Goal: Check status: Check status

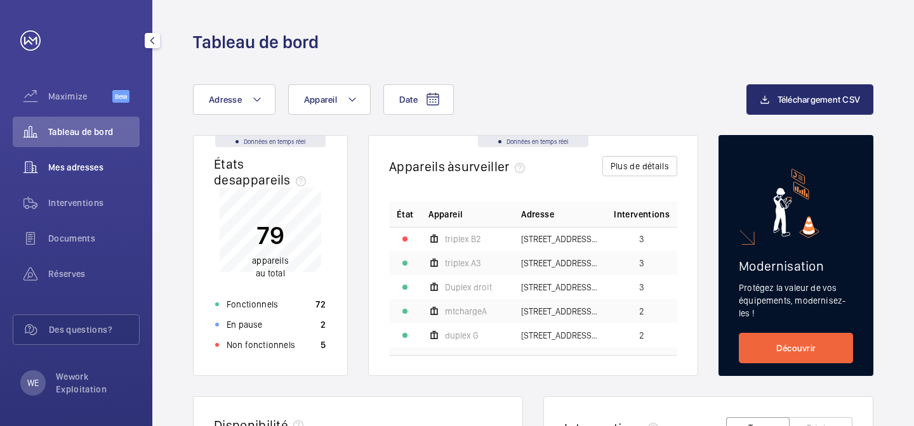
click at [93, 162] on span "Mes adresses" at bounding box center [93, 167] width 91 height 13
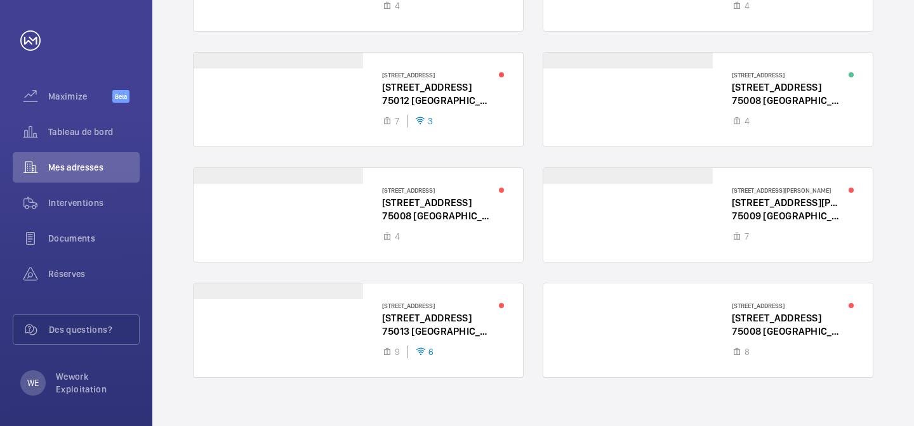
scroll to position [234, 0]
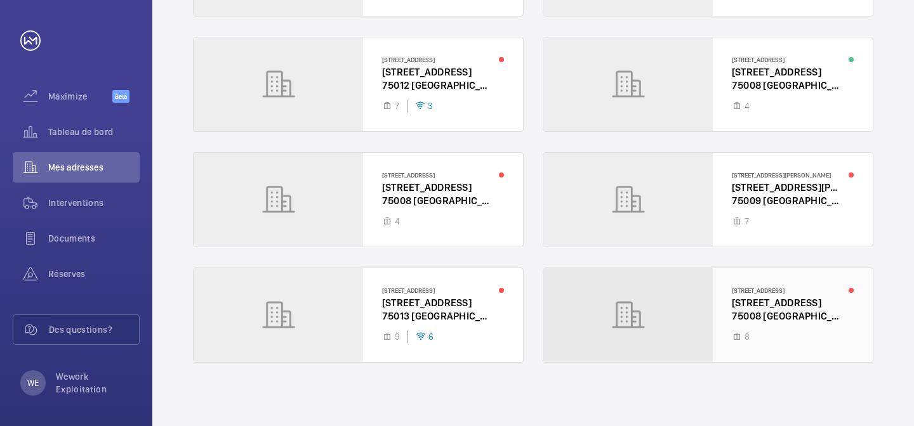
click at [669, 335] on div at bounding box center [707, 315] width 329 height 94
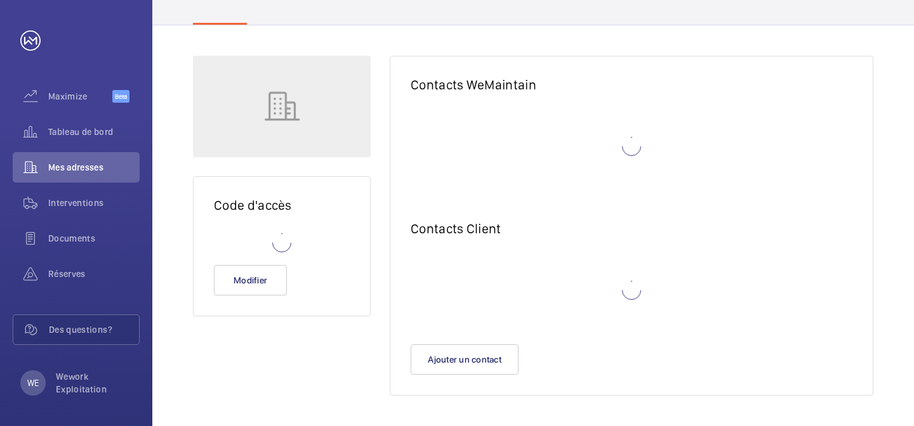
scroll to position [138, 0]
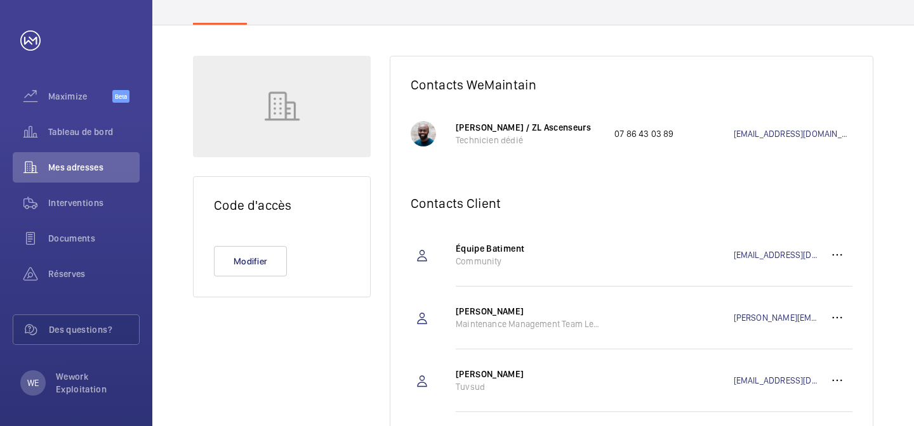
click at [468, 131] on p "[PERSON_NAME] / ZL Ascenseurs" at bounding box center [528, 127] width 146 height 13
click at [502, 128] on p "[PERSON_NAME] / ZL Ascenseurs" at bounding box center [528, 127] width 146 height 13
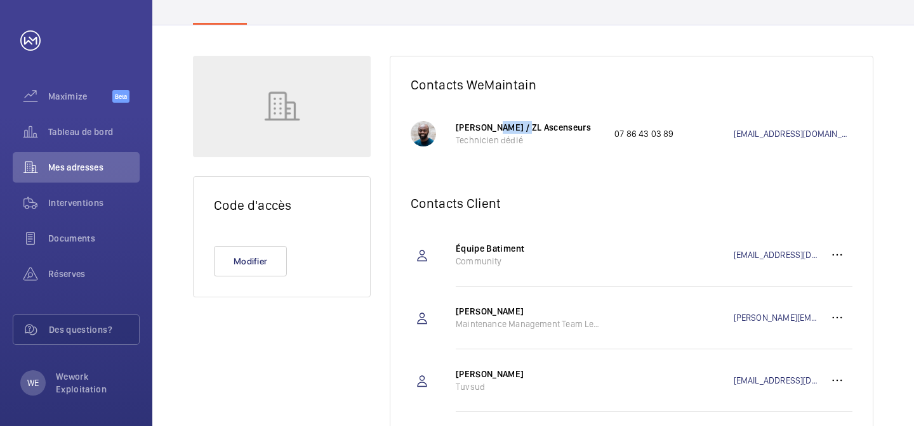
click at [516, 128] on p "[PERSON_NAME] / ZL Ascenseurs" at bounding box center [528, 127] width 146 height 13
drag, startPoint x: 519, startPoint y: 128, endPoint x: 450, endPoint y: 128, distance: 69.2
click at [450, 128] on wm-front-client-platform-address-mechanic "[PERSON_NAME] / ZL Ascenseurs Technicien dédié 07 86 43 03 89 [EMAIL_ADDRESS][D…" at bounding box center [631, 133] width 442 height 57
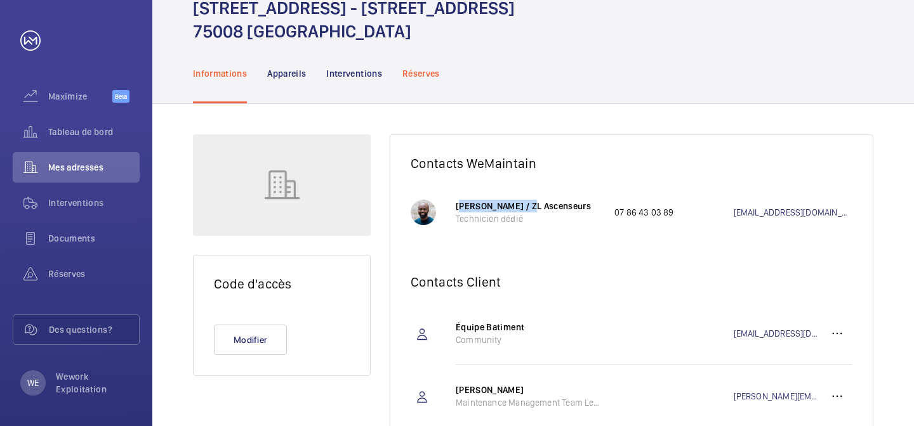
scroll to position [18, 0]
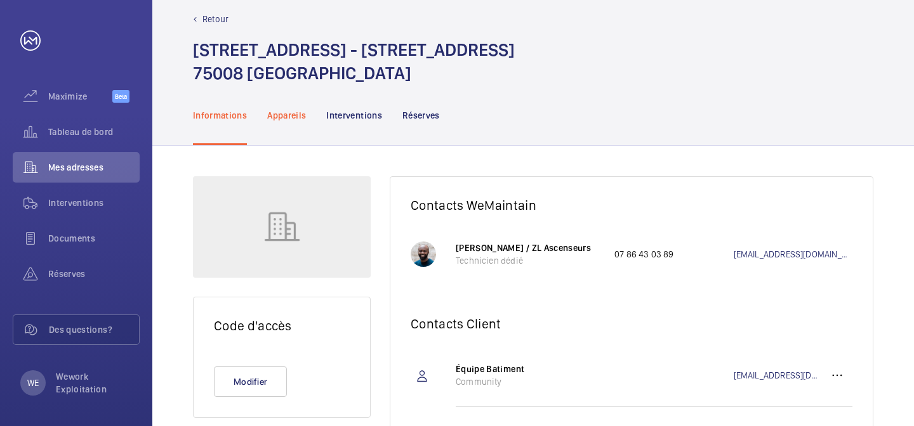
click at [291, 110] on p "Appareils" at bounding box center [286, 115] width 39 height 13
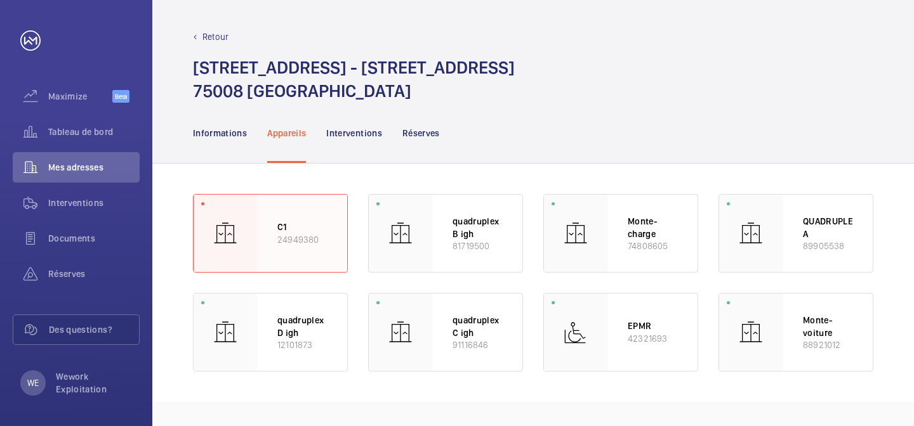
click at [296, 246] on div "C1 24949380" at bounding box center [302, 233] width 90 height 77
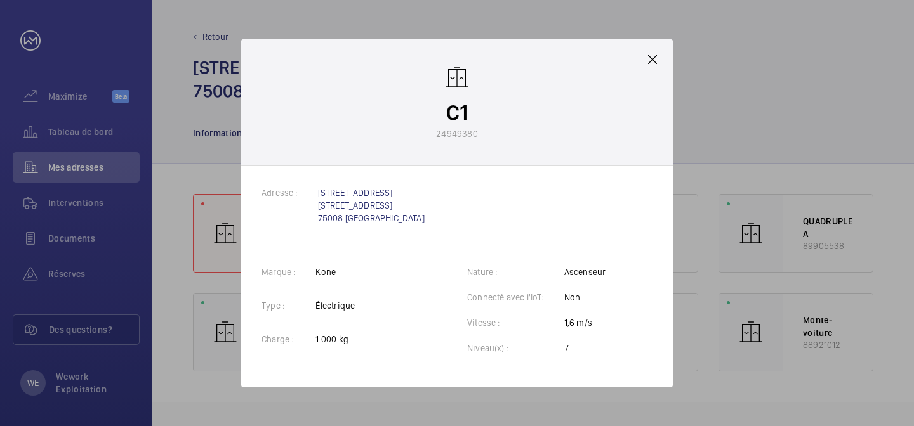
click at [649, 60] on mat-icon at bounding box center [652, 59] width 15 height 15
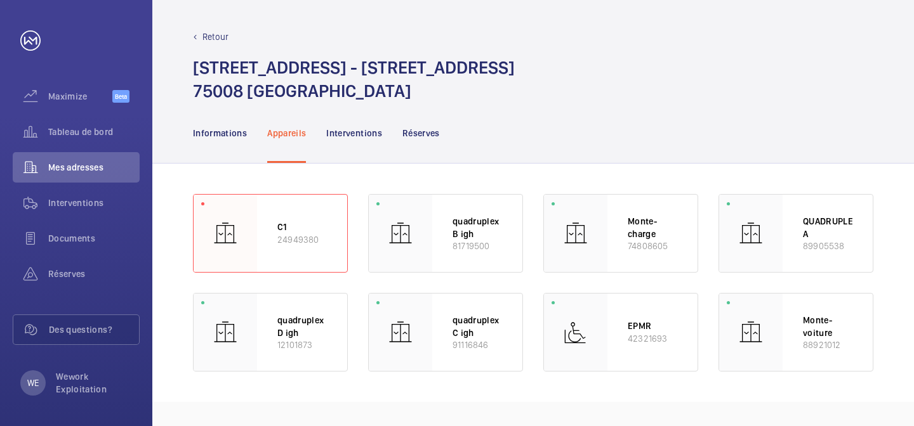
click at [620, 142] on div "Informations Appareils Interventions Réserves" at bounding box center [533, 133] width 680 height 60
click at [346, 133] on p "Interventions" at bounding box center [354, 133] width 56 height 13
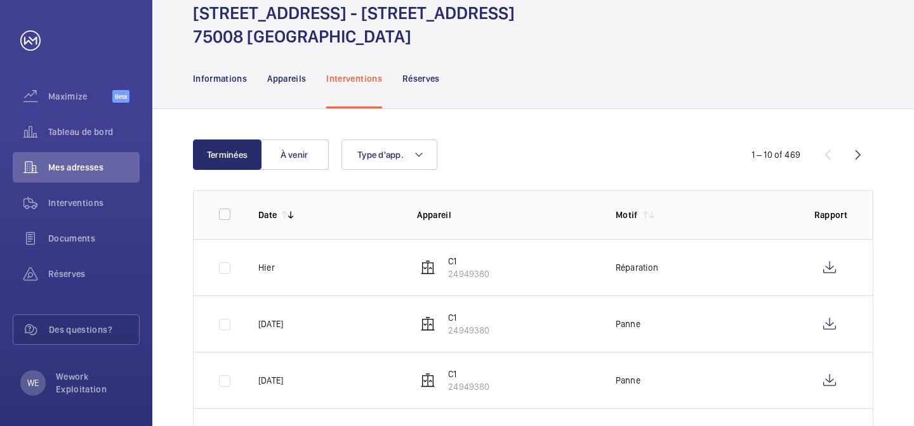
scroll to position [55, 0]
click at [455, 261] on p "C1" at bounding box center [468, 260] width 41 height 13
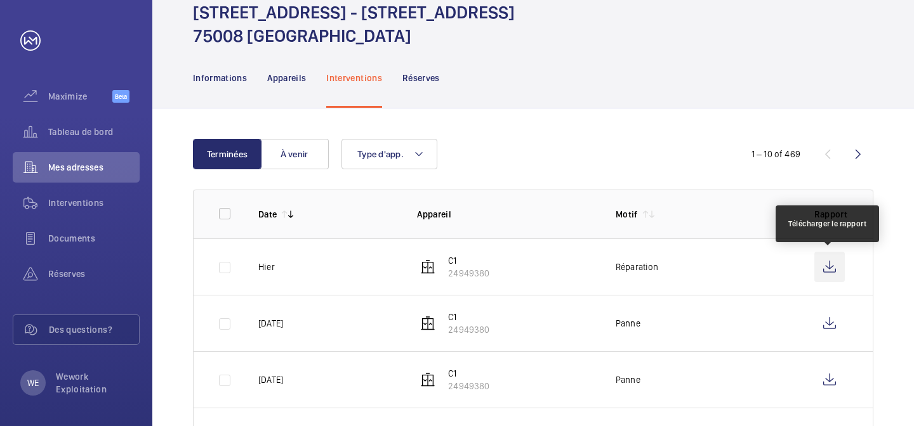
click at [829, 270] on wm-front-icon-button at bounding box center [829, 267] width 30 height 30
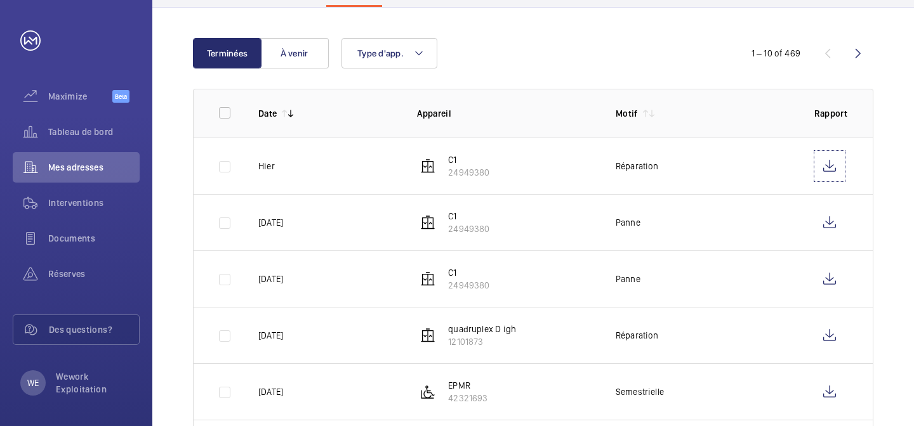
scroll to position [148, 0]
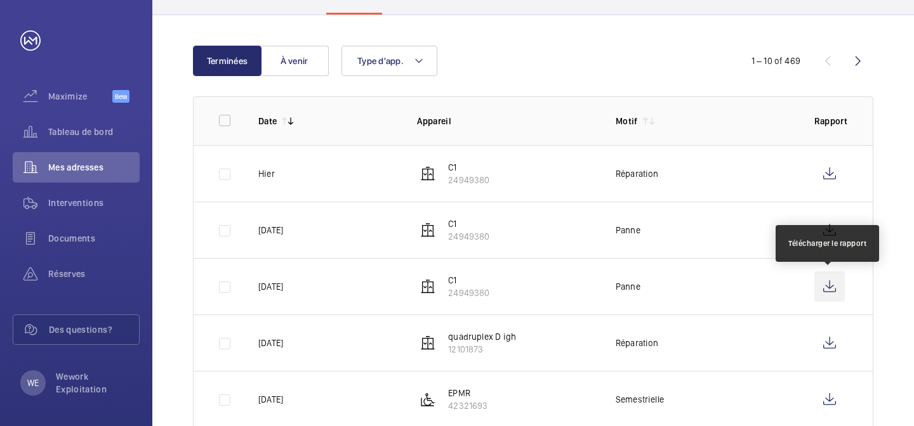
click at [837, 290] on wm-front-icon-button at bounding box center [829, 287] width 30 height 30
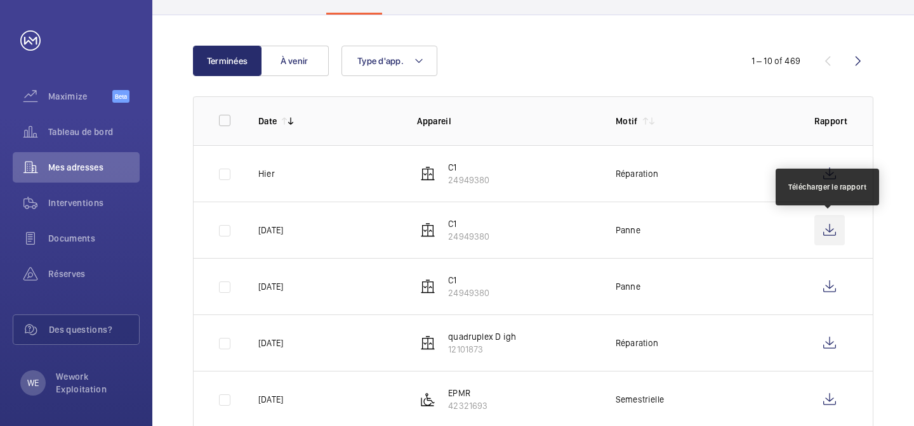
click at [828, 224] on wm-front-icon-button at bounding box center [829, 230] width 30 height 30
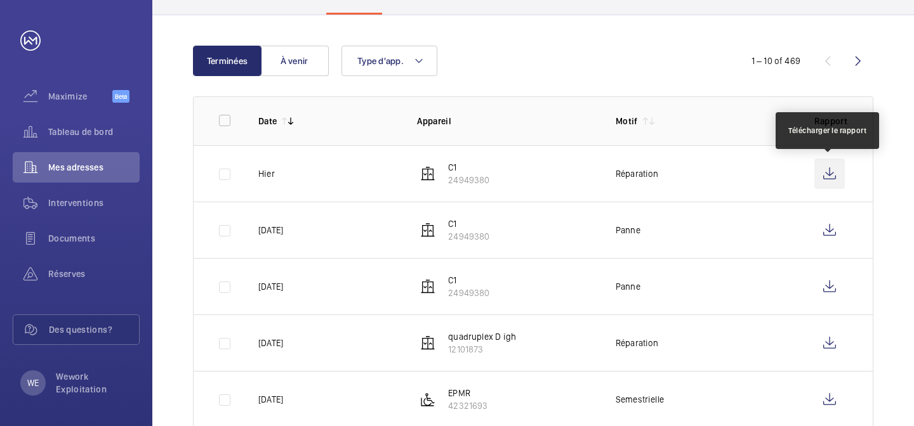
click at [821, 166] on wm-front-icon-button at bounding box center [829, 174] width 30 height 30
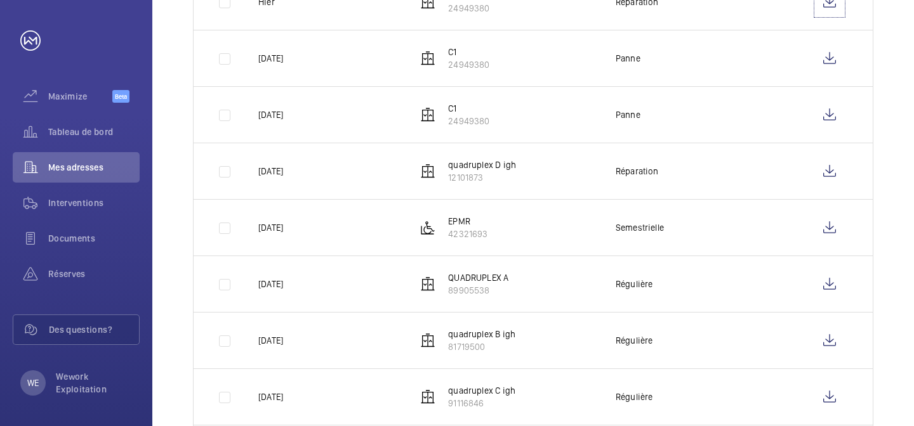
scroll to position [337, 0]
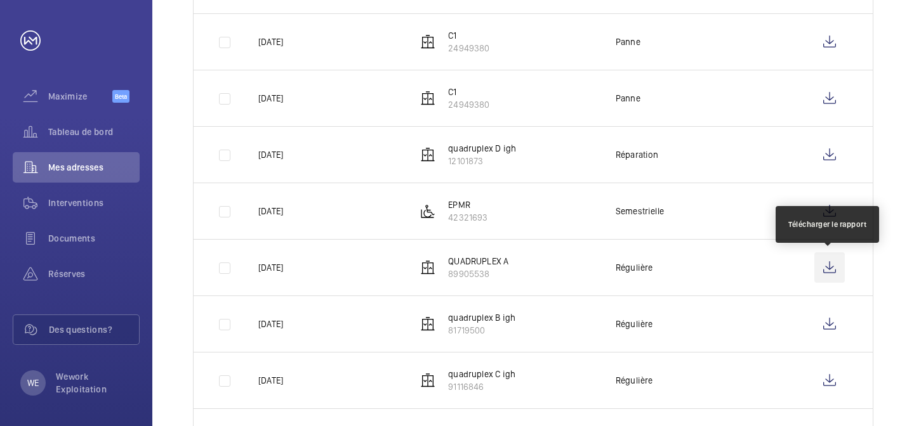
click at [827, 270] on wm-front-icon-button at bounding box center [829, 267] width 30 height 30
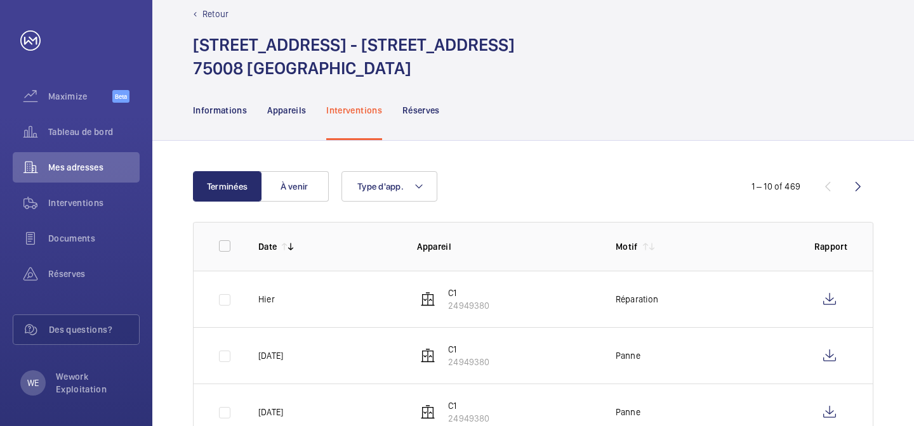
scroll to position [0, 0]
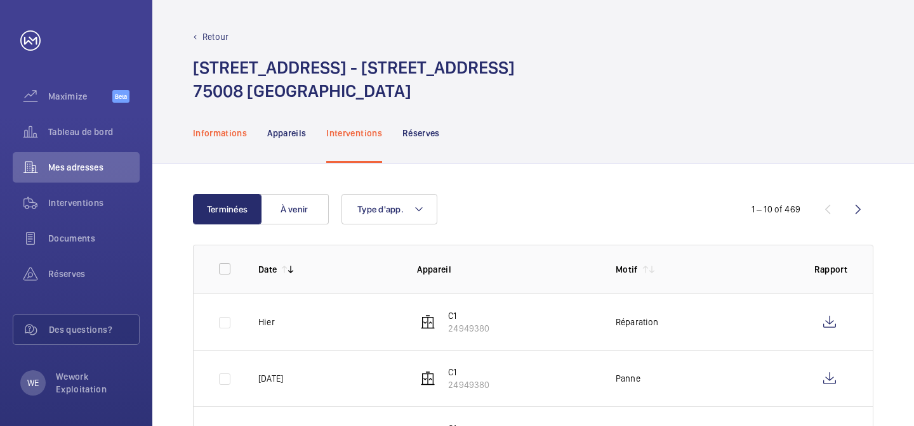
click at [229, 136] on p "Informations" at bounding box center [220, 133] width 54 height 13
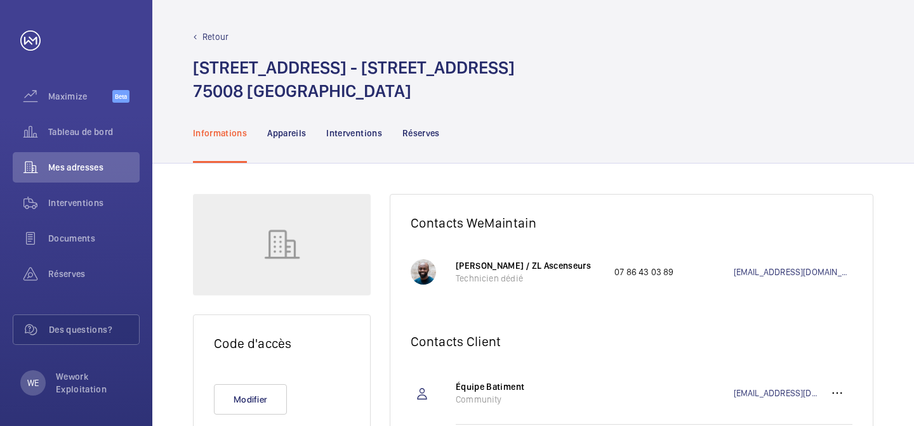
click at [202, 37] on p "Retour" at bounding box center [215, 36] width 26 height 13
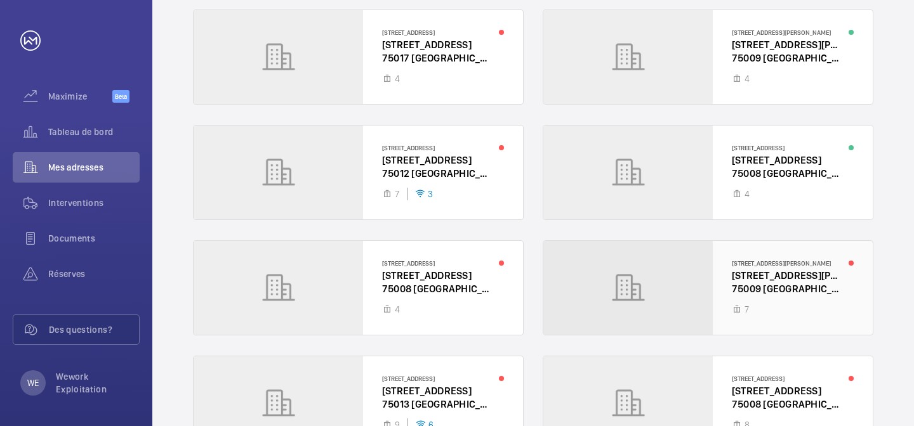
scroll to position [79, 0]
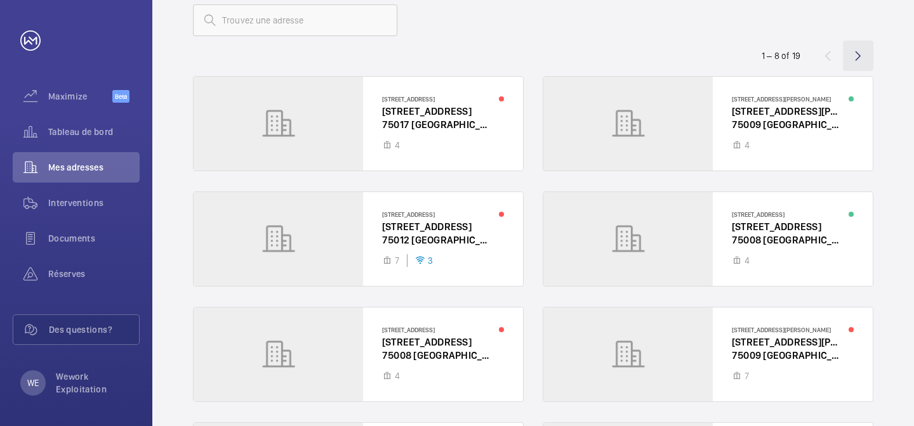
click at [859, 49] on wm-front-icon-button at bounding box center [857, 56] width 30 height 30
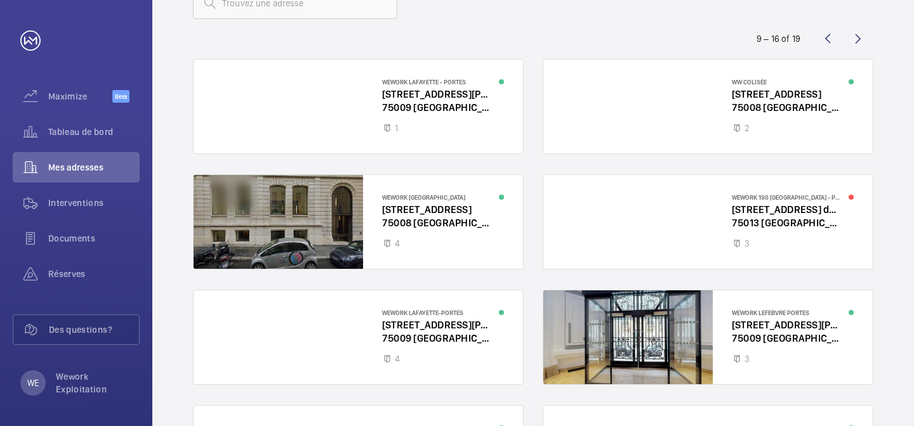
scroll to position [44, 0]
